Goal: Task Accomplishment & Management: Manage account settings

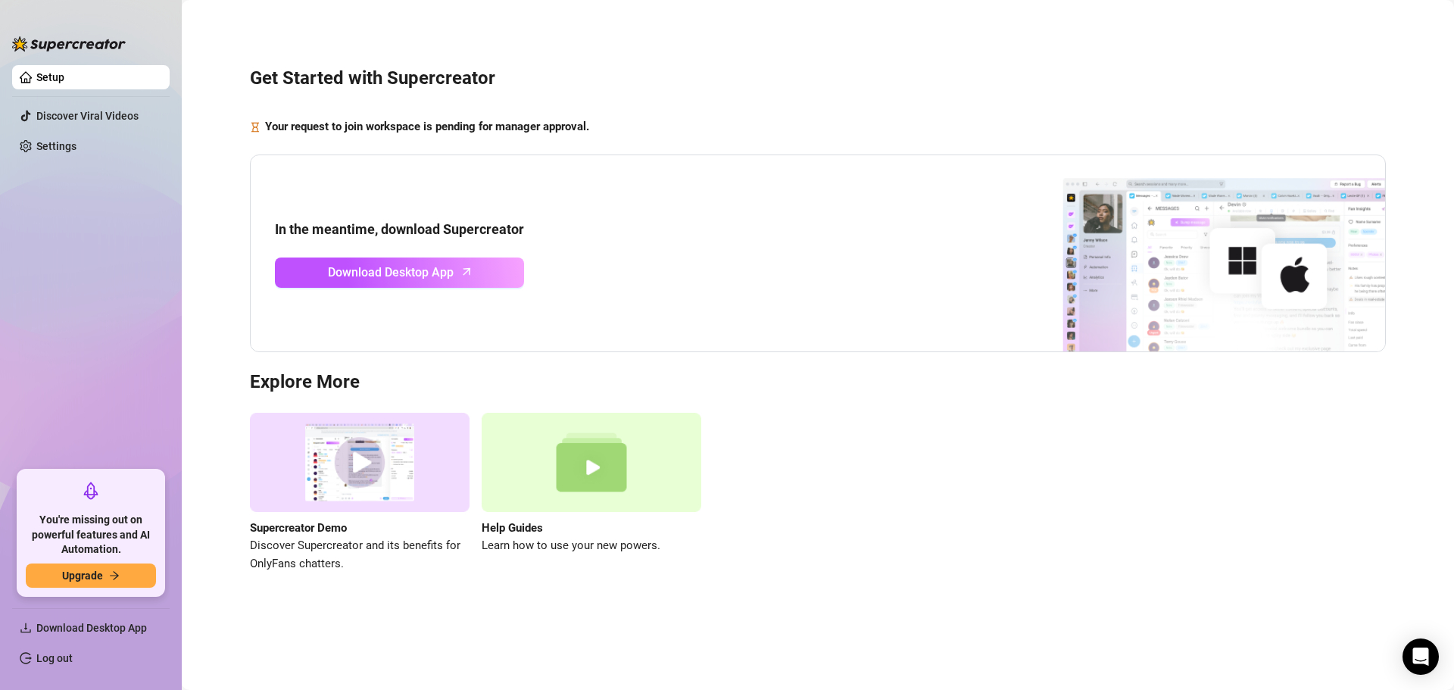
click at [355, 141] on div "Get Started with Supercreator Your request to join workspace is pending for man…" at bounding box center [818, 311] width 1242 height 600
click at [915, 597] on div "Get Started with Supercreator Your request to join workspace is pending for man…" at bounding box center [818, 311] width 1242 height 600
click at [76, 152] on link "Settings" at bounding box center [56, 146] width 40 height 12
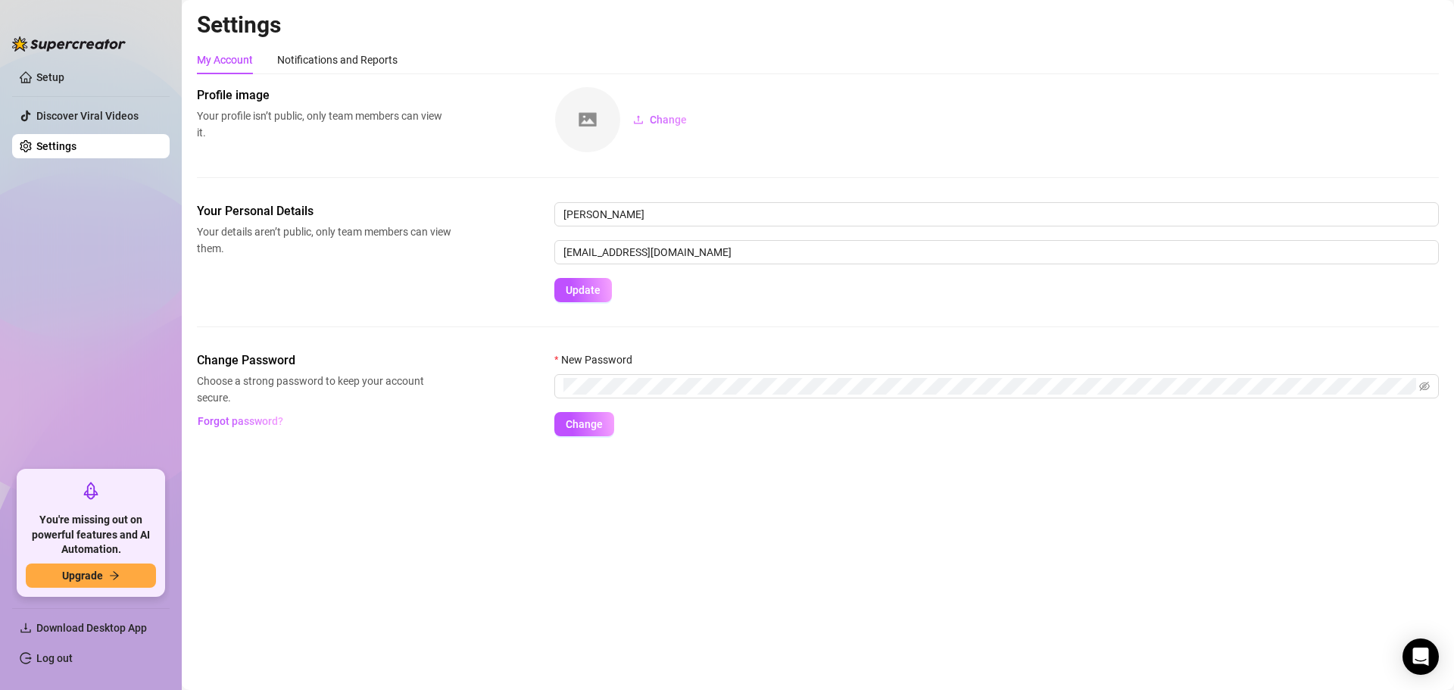
click at [68, 288] on ul "Setup Discover Viral Videos Settings" at bounding box center [90, 261] width 157 height 405
click at [515, 615] on main "Settings My Account Notifications and Reports Profile image Your profile isn’t …" at bounding box center [818, 345] width 1272 height 690
click at [1361, 254] on input "[EMAIL_ADDRESS][DOMAIN_NAME]" at bounding box center [996, 252] width 884 height 24
click at [697, 121] on button "Change" at bounding box center [660, 120] width 78 height 24
click at [828, 157] on div "Profile image Your profile isn’t public, only team members can view it. Change" at bounding box center [818, 144] width 1242 height 116
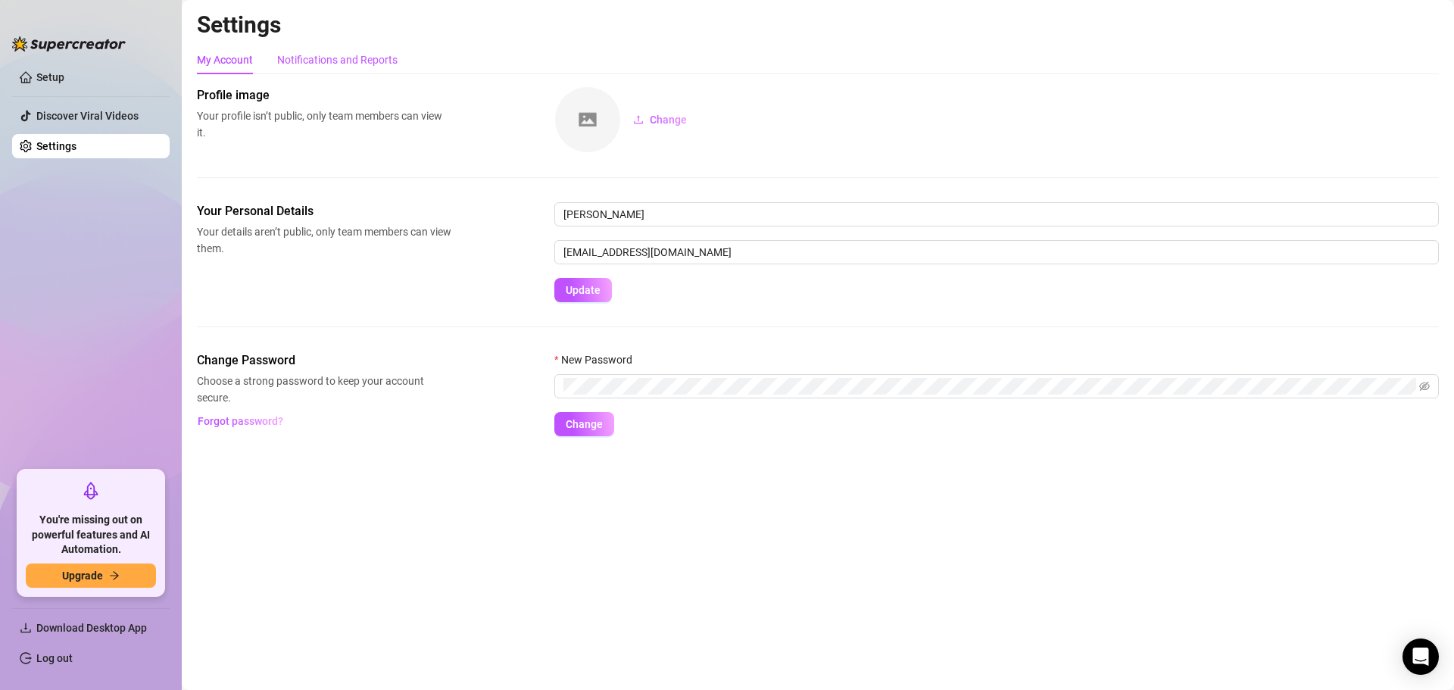
click at [341, 63] on div "Notifications and Reports" at bounding box center [337, 59] width 120 height 17
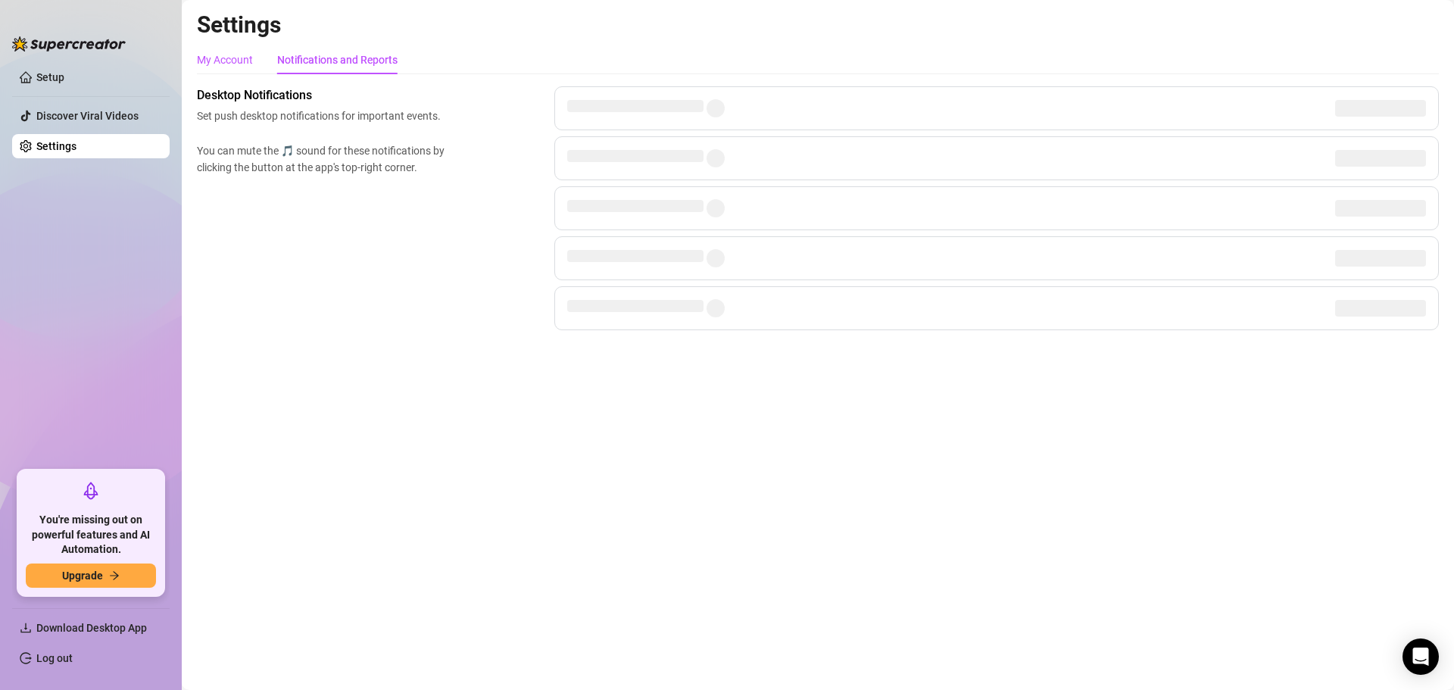
drag, startPoint x: 231, startPoint y: 55, endPoint x: 182, endPoint y: 60, distance: 49.5
click at [231, 55] on div "My Account" at bounding box center [225, 59] width 56 height 17
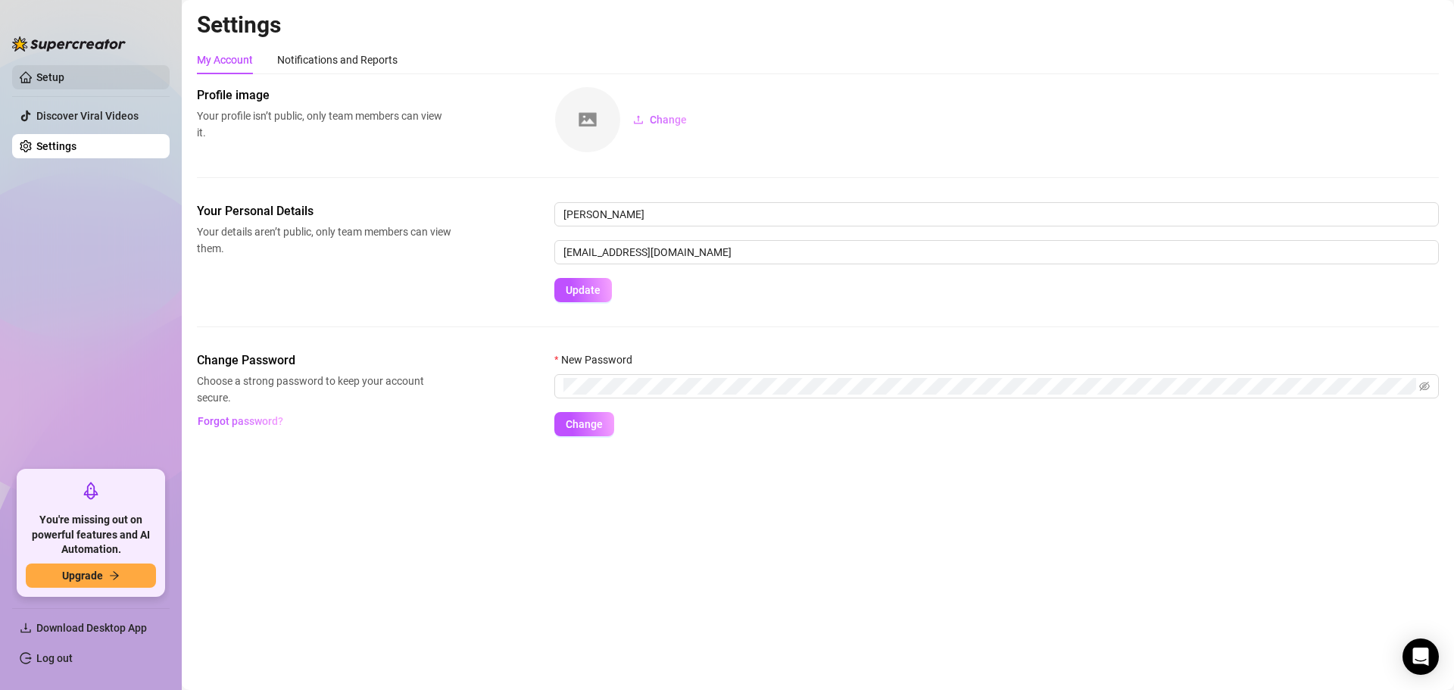
click at [56, 83] on link "Setup" at bounding box center [50, 77] width 28 height 12
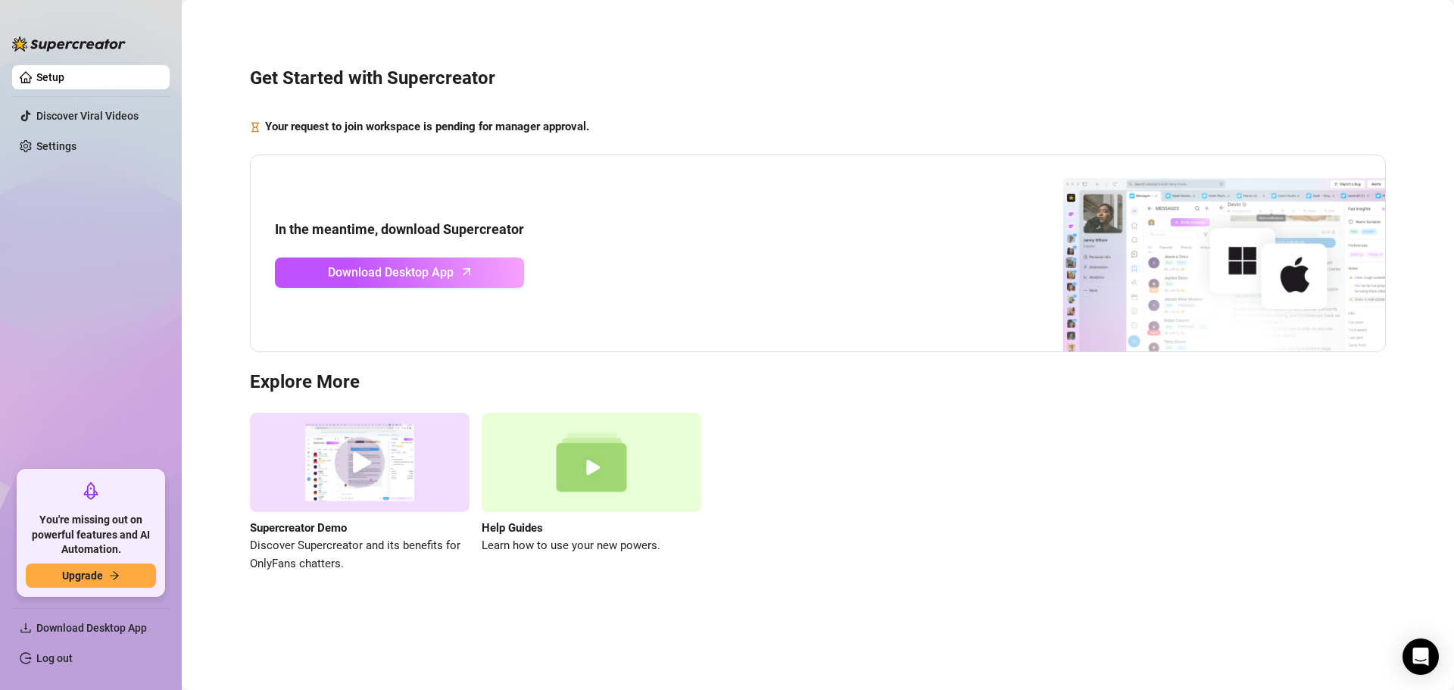
click at [617, 621] on main "Get Started with Supercreator Your request to join workspace is pending for man…" at bounding box center [818, 345] width 1272 height 690
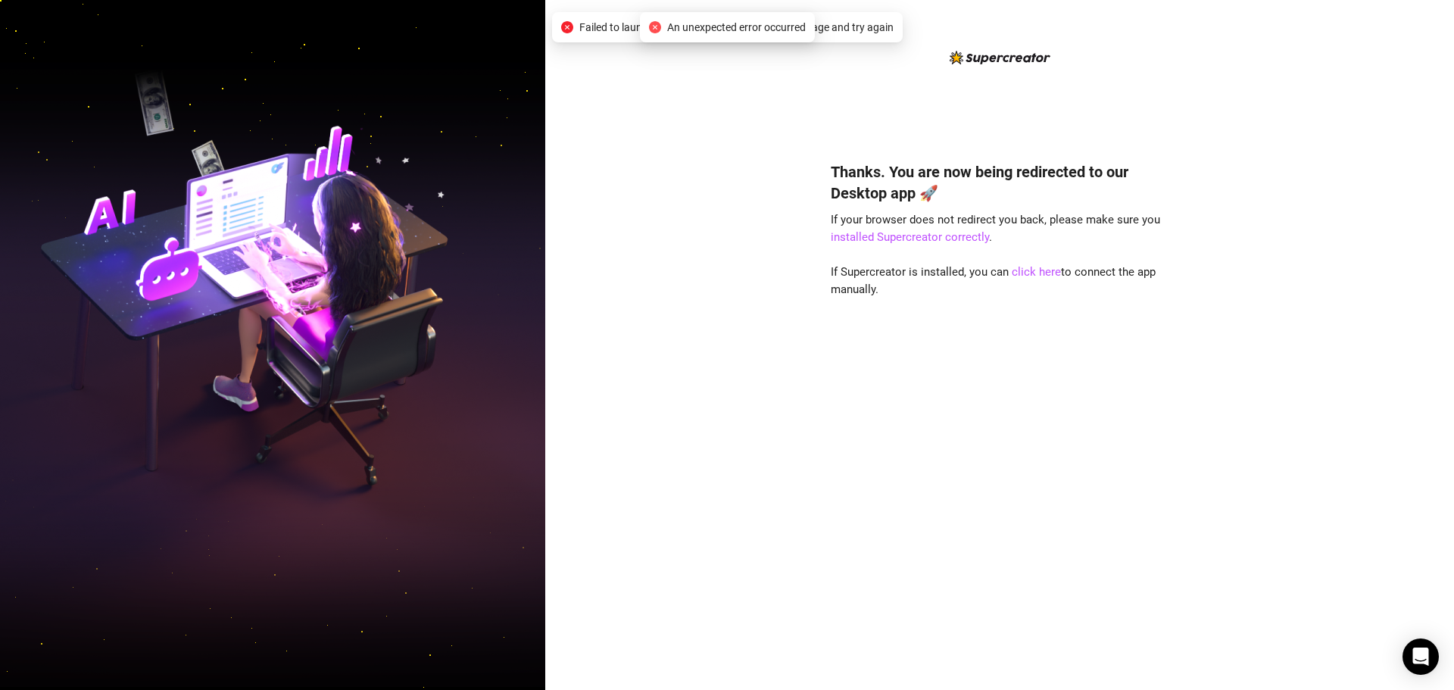
click at [765, 28] on span "An unexpected error occurred" at bounding box center [736, 27] width 139 height 17
